Goal: Transaction & Acquisition: Purchase product/service

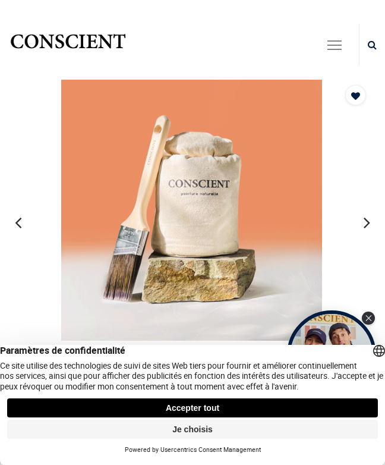
click at [312, 399] on button "Accepter tout" at bounding box center [192, 408] width 371 height 19
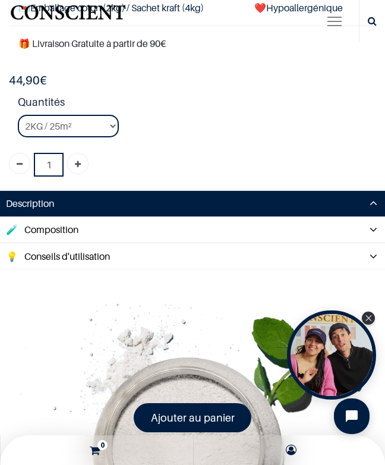
scroll to position [492, 0]
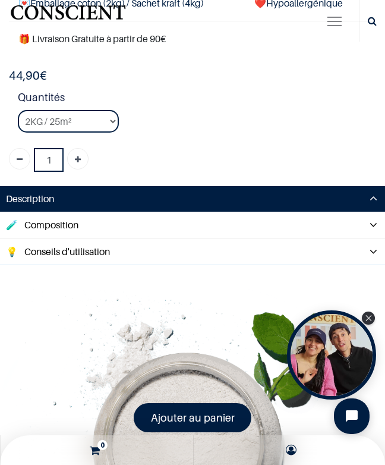
click at [27, 244] on span "Conseils d'utilisation" at bounding box center [183, 251] width 318 height 14
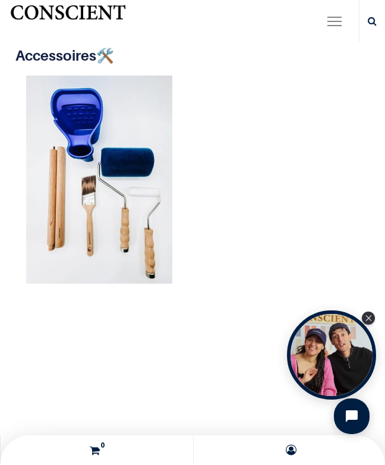
scroll to position [1019, 0]
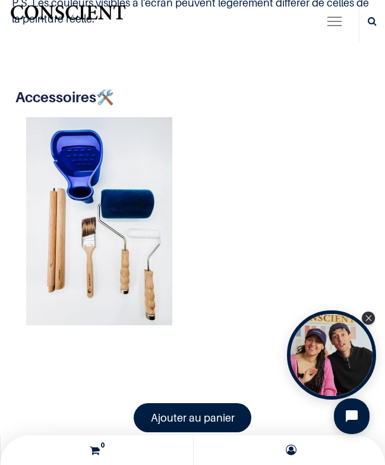
click at [333, 17] on span "button" at bounding box center [335, 23] width 14 height 18
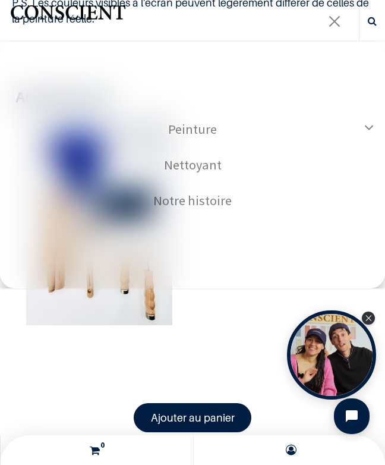
click at [364, 133] on link "Peinture" at bounding box center [192, 129] width 385 height 36
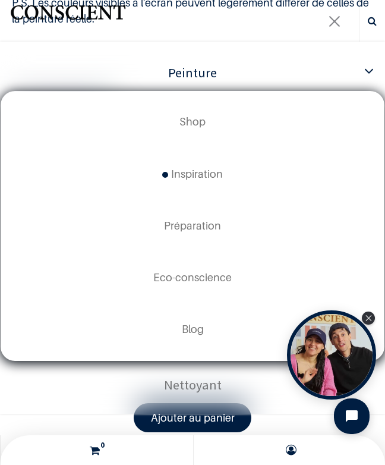
scroll to position [59, 0]
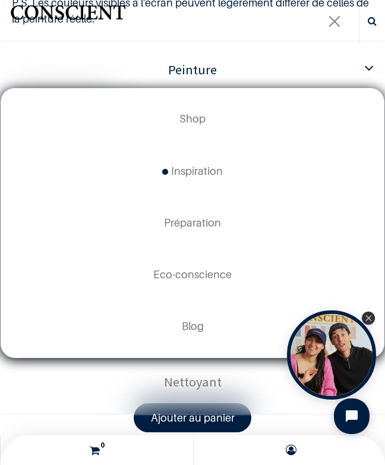
click at [195, 125] on span "Shop" at bounding box center [193, 118] width 26 height 12
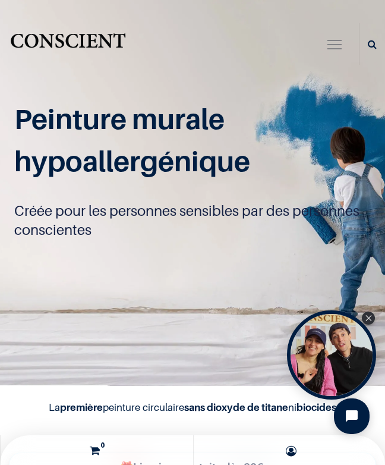
scroll to position [1, 0]
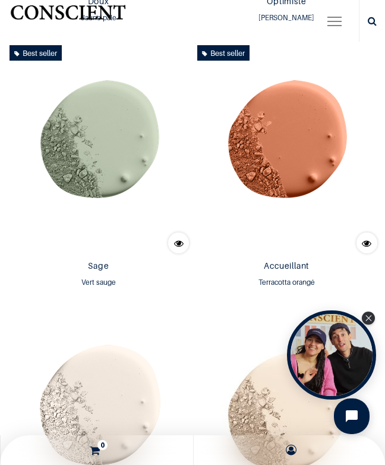
scroll to position [1702, 0]
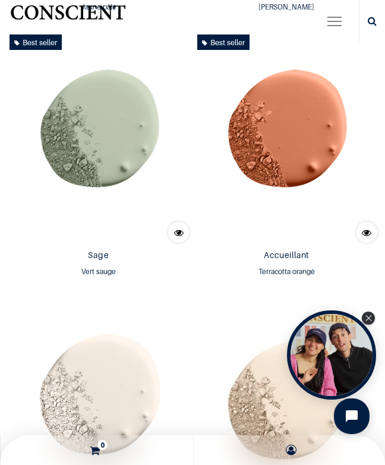
click at [281, 160] on img at bounding box center [287, 138] width 189 height 216
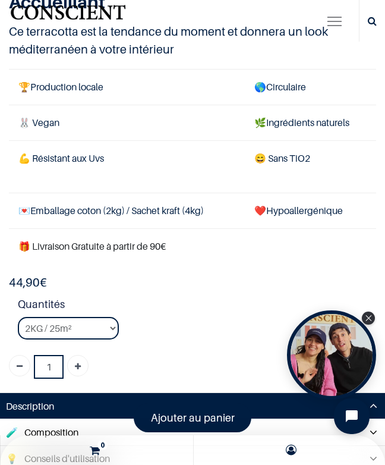
scroll to position [343, 0]
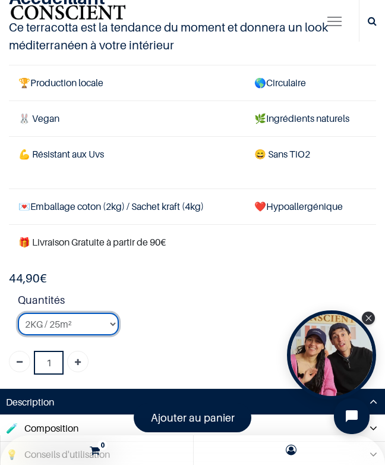
click at [32, 319] on select "2KG / 25m² 4KG / 50m² 8KG / 100m² Testeur" at bounding box center [68, 324] width 101 height 23
select select "95"
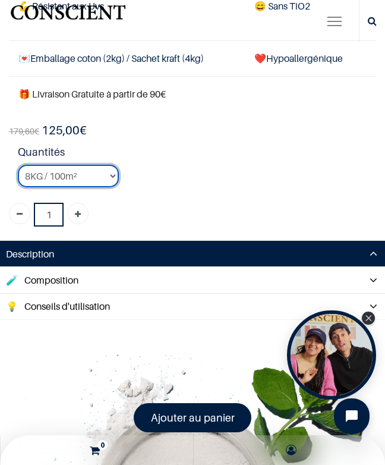
scroll to position [505, 0]
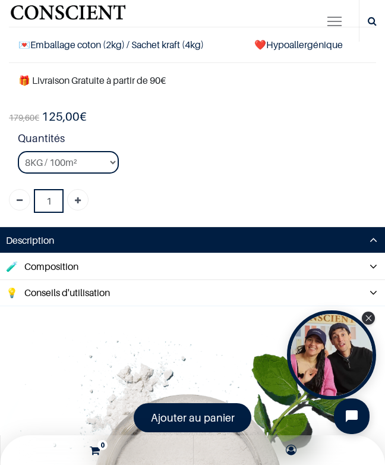
click at [26, 286] on span "Conseils d'utilisation" at bounding box center [183, 293] width 318 height 14
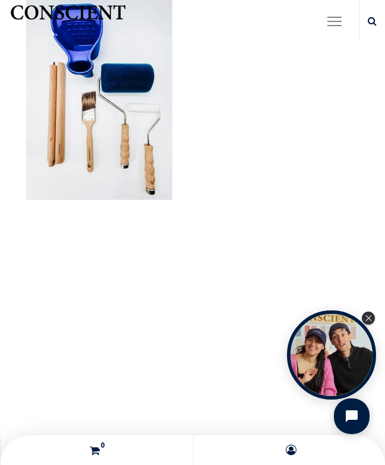
scroll to position [1177, 0]
